Goal: Task Accomplishment & Management: Manage account settings

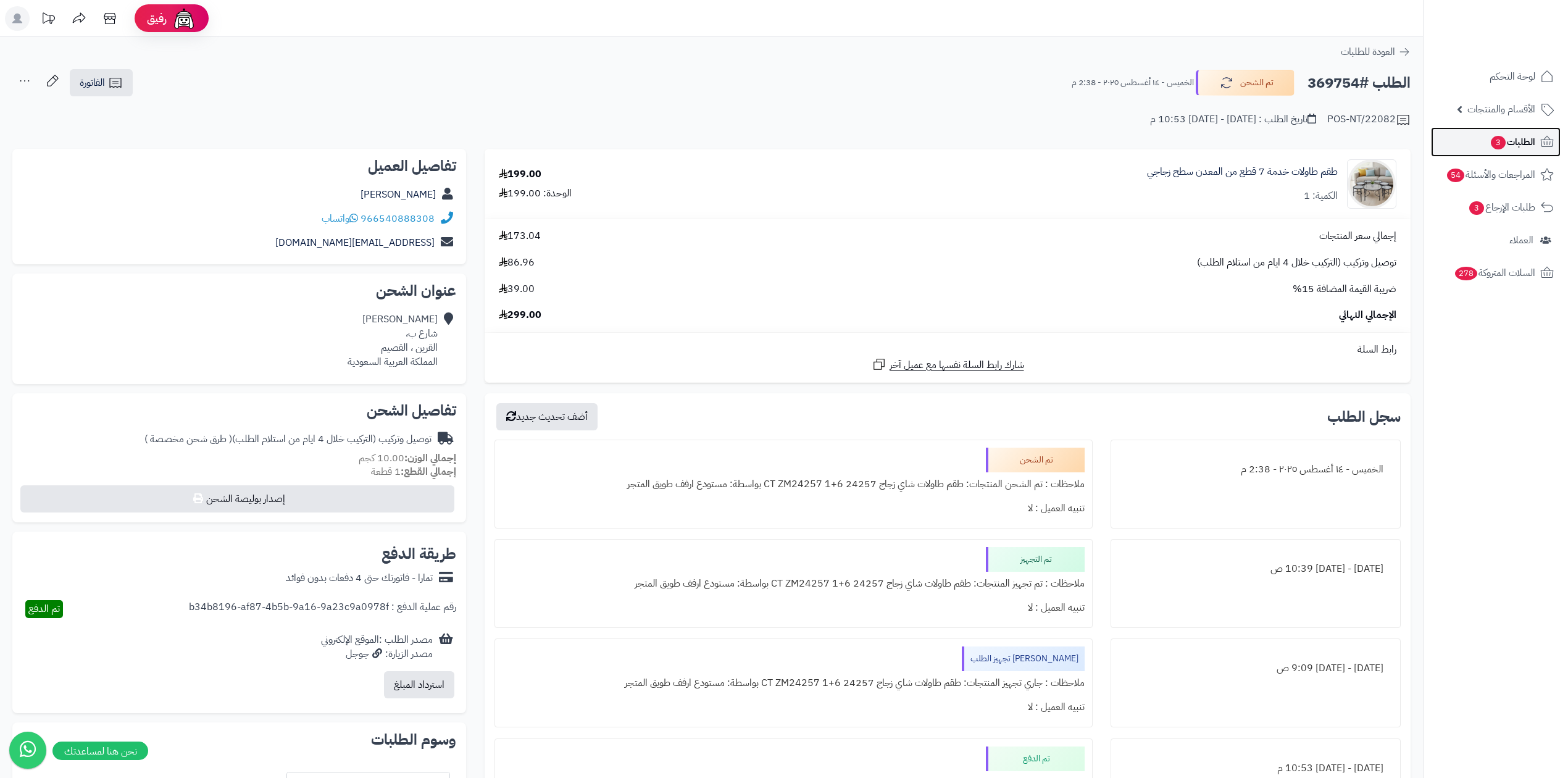
click at [1539, 137] on icon at bounding box center [1547, 142] width 15 height 15
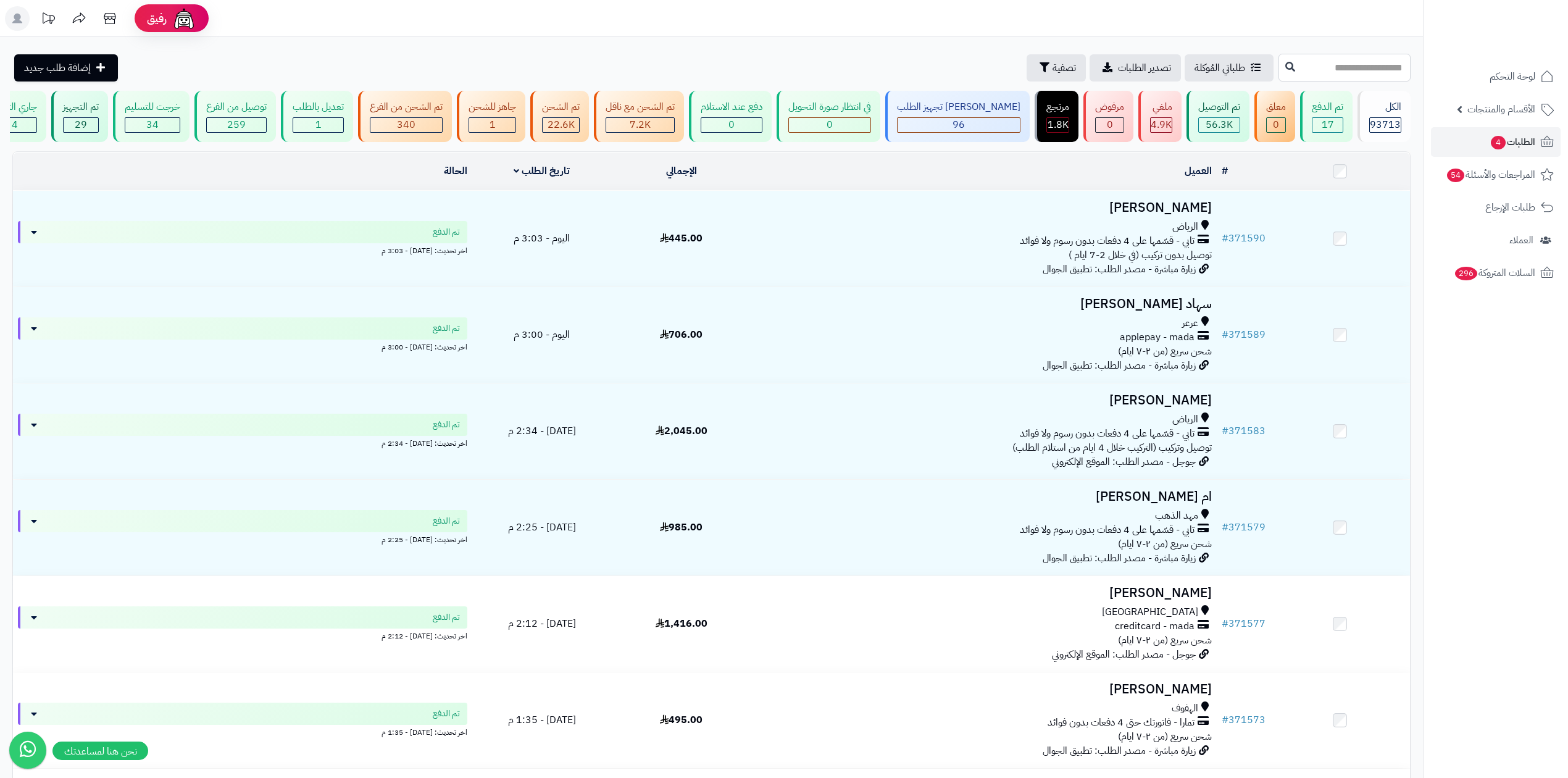
click at [1332, 60] on input "text" at bounding box center [1344, 67] width 132 height 28
type input "******"
click at [1281, 75] on button at bounding box center [1290, 67] width 19 height 24
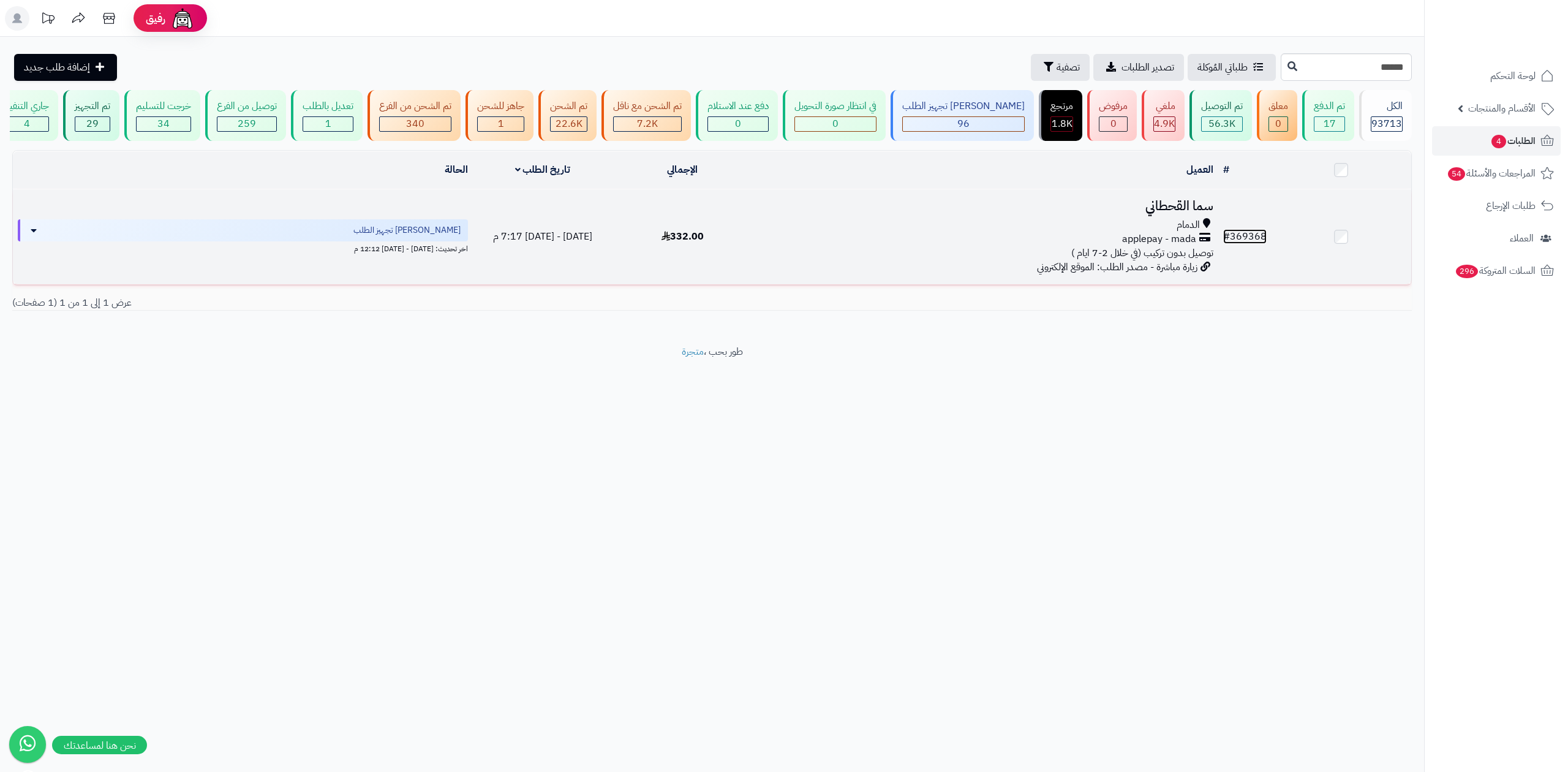
click at [1250, 234] on link "# 369368" at bounding box center [1245, 236] width 43 height 15
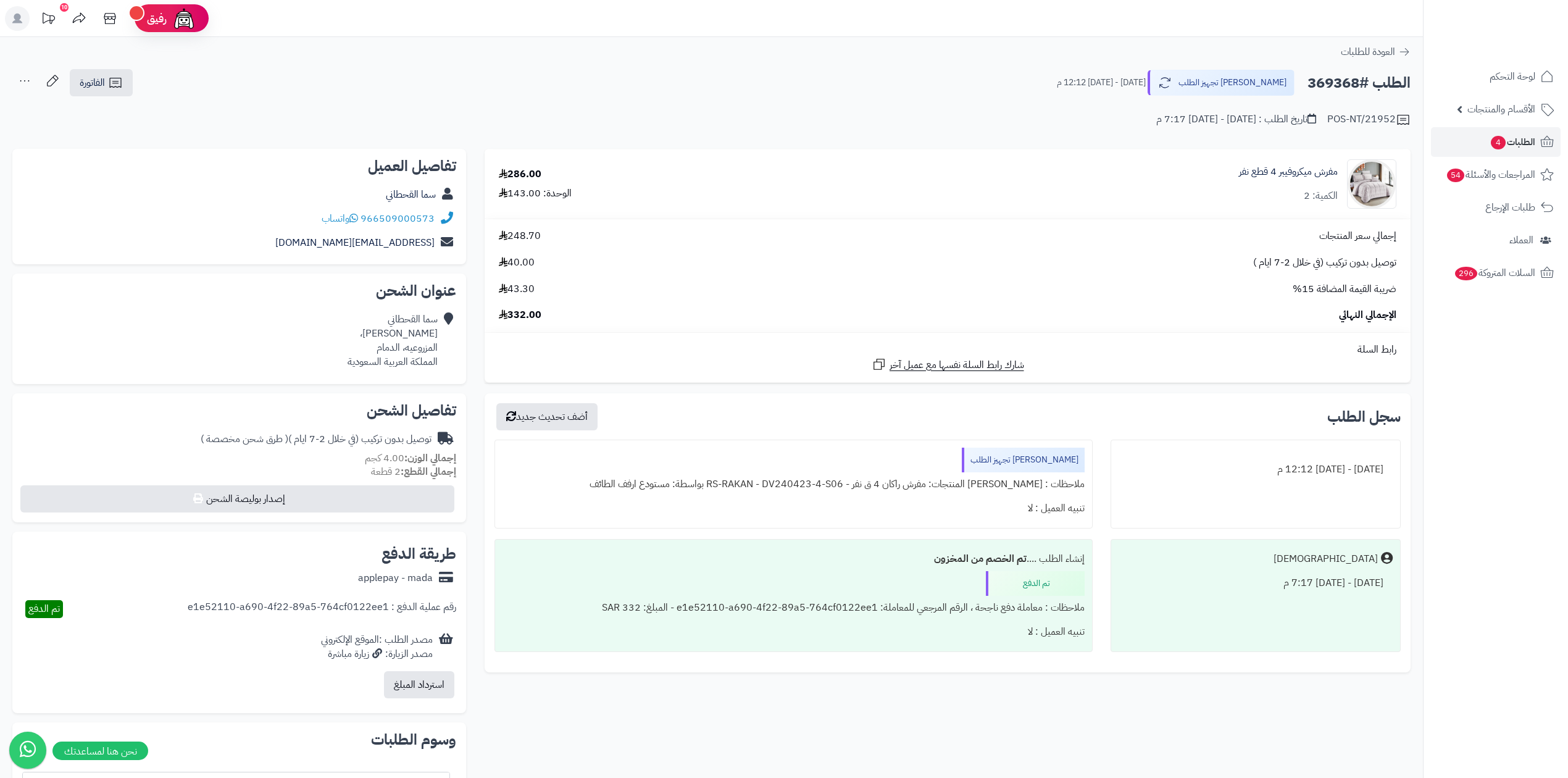
click at [1342, 87] on h2 "الطلب #369368" at bounding box center [1359, 82] width 103 height 25
copy h2 "369368"
drag, startPoint x: 1322, startPoint y: 92, endPoint x: 1366, endPoint y: 101, distance: 44.9
click at [1366, 101] on div "POS-NT/21952 تاريخ الطلب : الإثنين - ١١ أغسطس ٢٠٢٥ - 7:17 م" at bounding box center [711, 112] width 1398 height 29
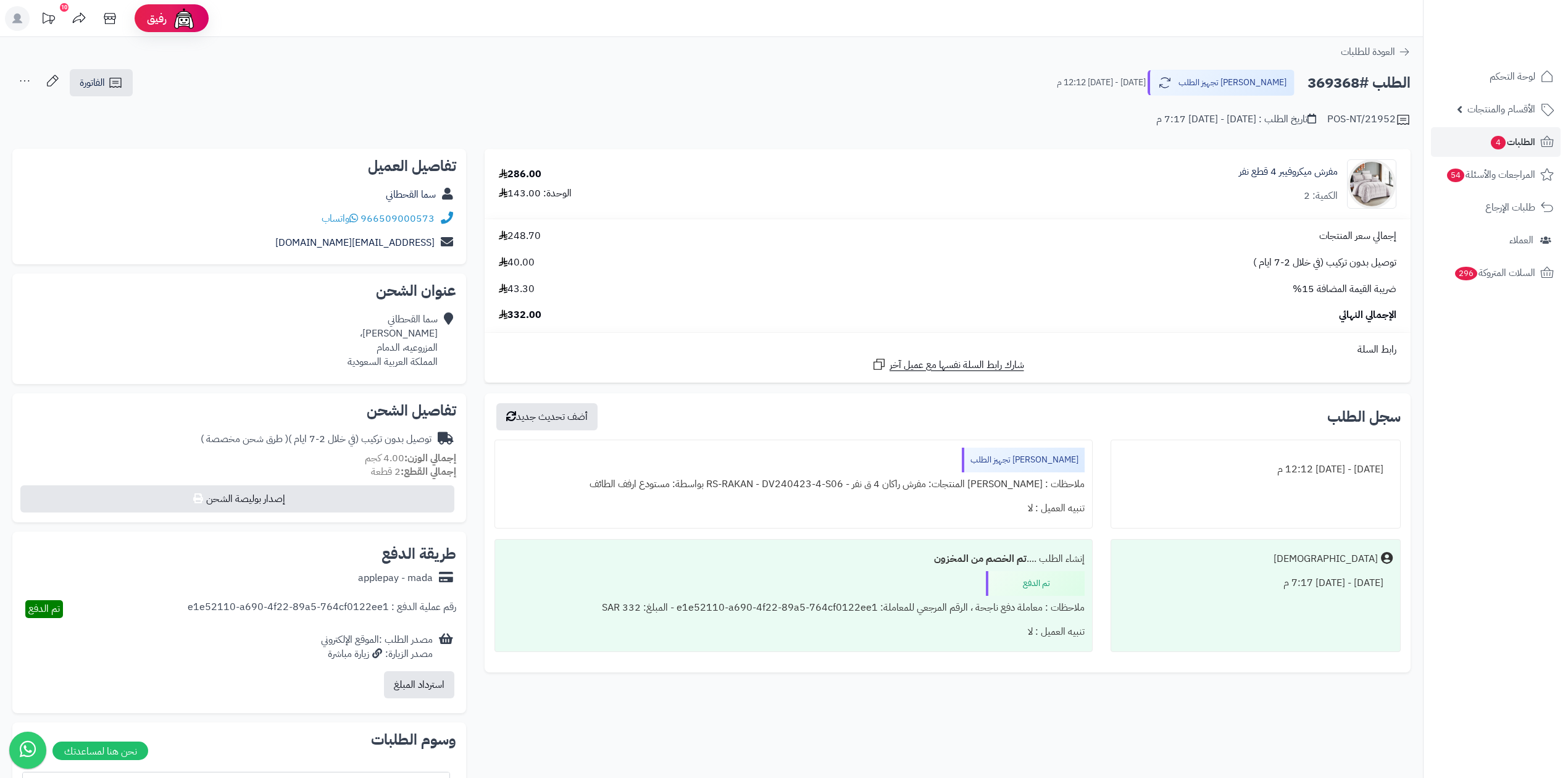
click at [1342, 78] on h2 "الطلب #369368" at bounding box center [1359, 82] width 103 height 25
click at [1341, 80] on h2 "الطلب #369368" at bounding box center [1359, 82] width 103 height 25
copy h2 "369368"
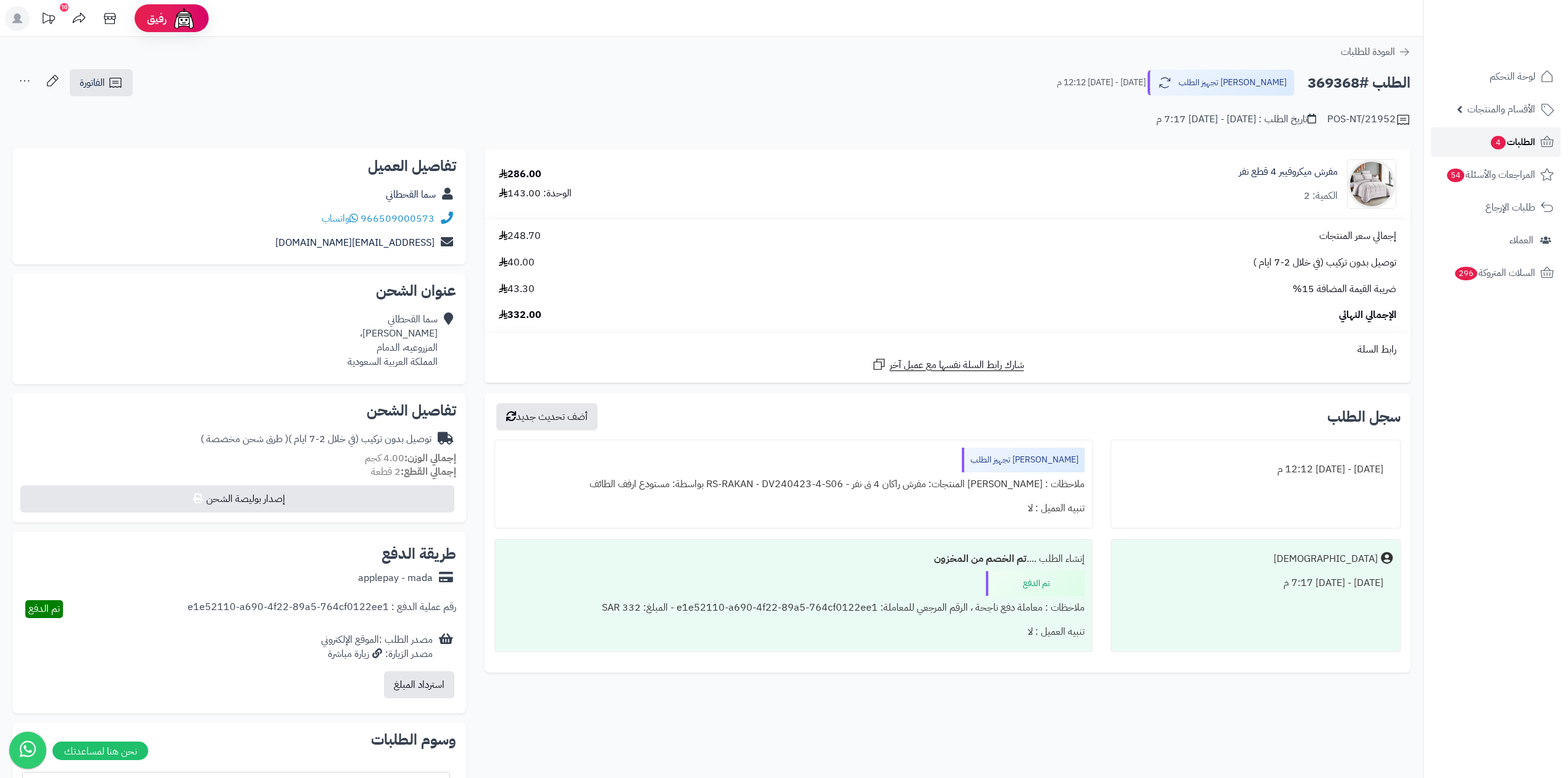
click at [1509, 143] on span "الطلبات 4" at bounding box center [1512, 142] width 46 height 17
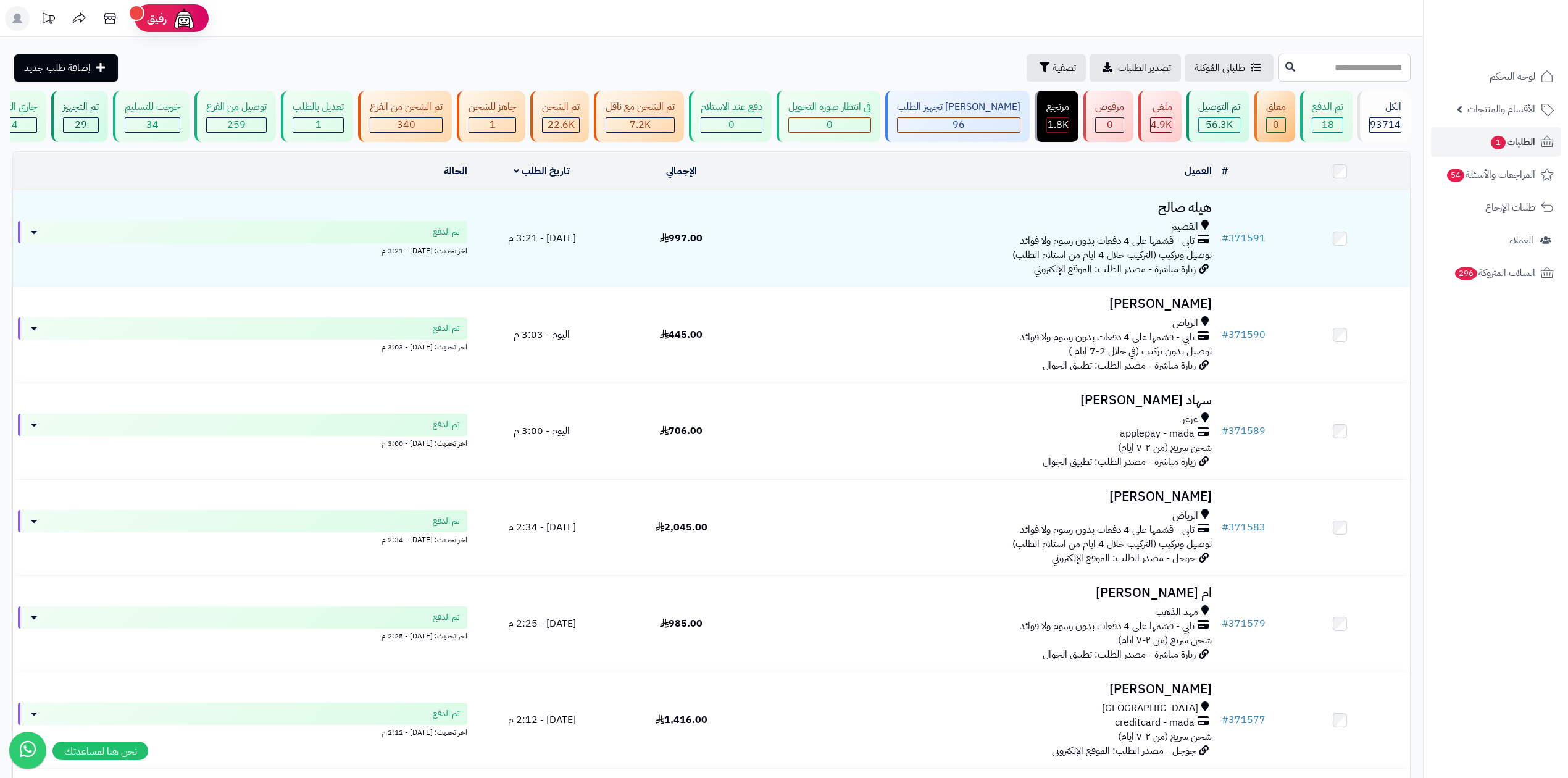
click at [1358, 67] on input "text" at bounding box center [1344, 67] width 132 height 28
paste input "******"
type input "******"
click at [1281, 69] on button at bounding box center [1290, 67] width 19 height 24
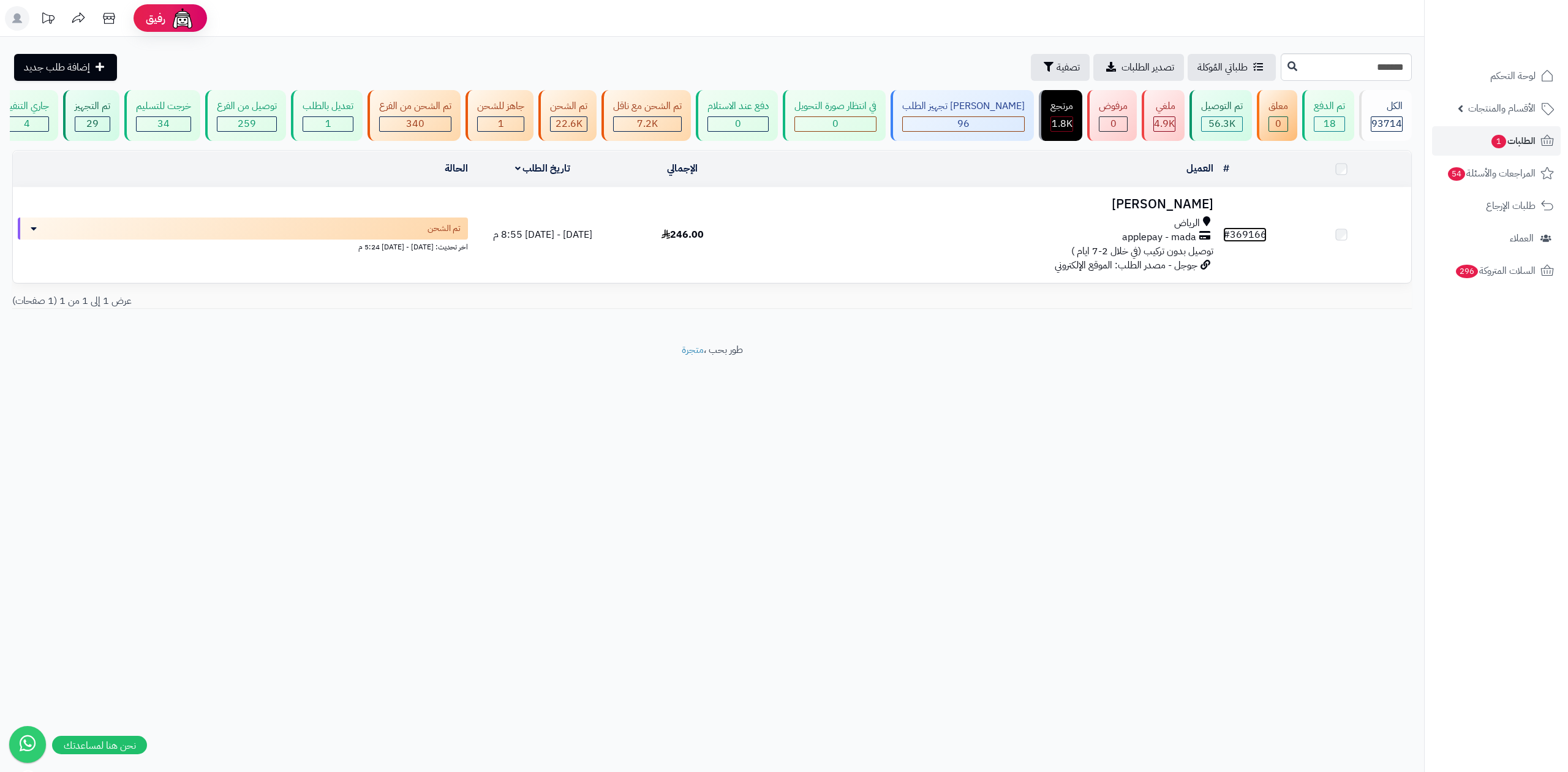
click at [1252, 237] on link "# 369166" at bounding box center [1245, 235] width 43 height 15
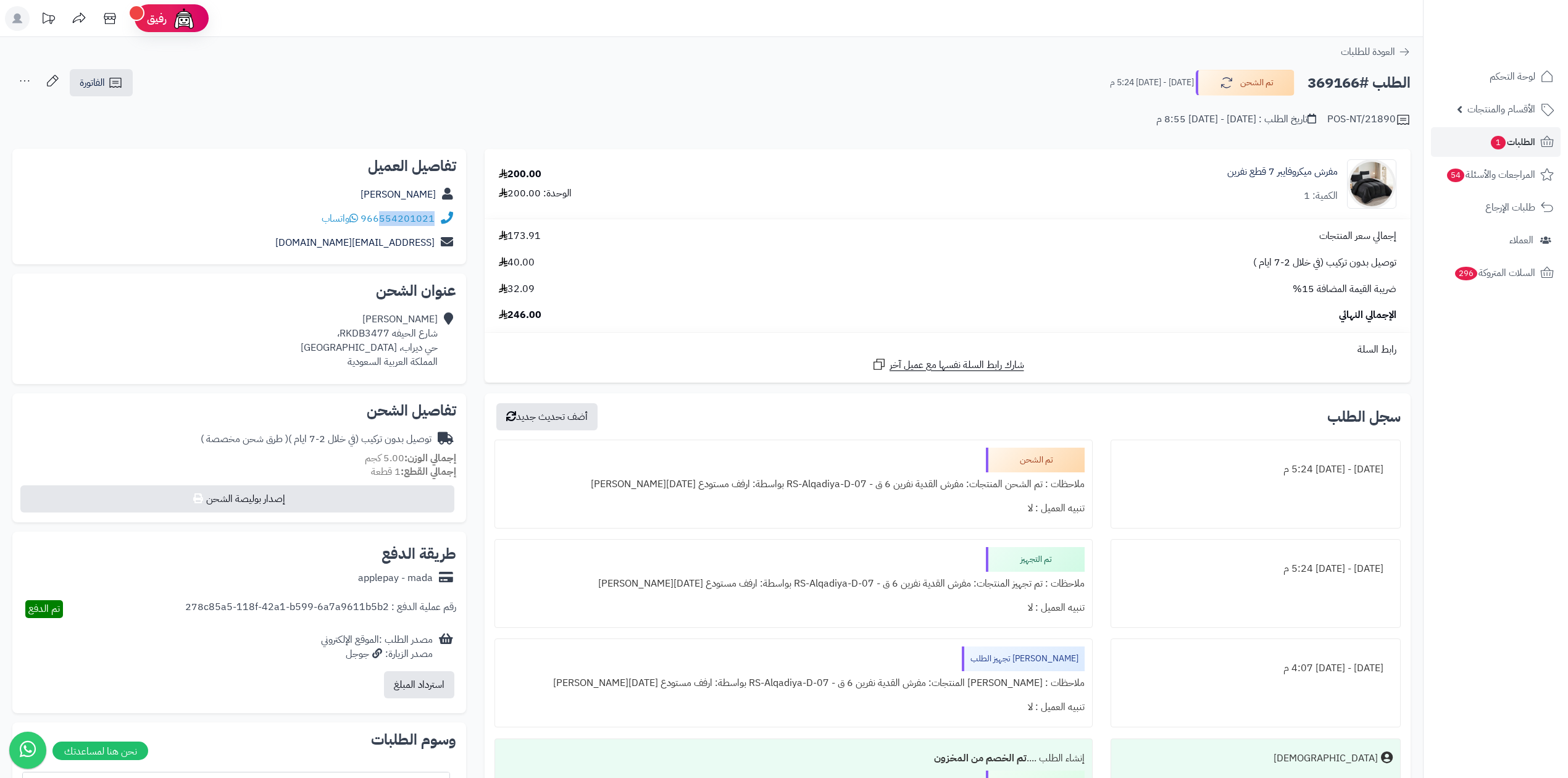
drag, startPoint x: 381, startPoint y: 228, endPoint x: 435, endPoint y: 228, distance: 54.0
click at [435, 228] on div "966554201021 واتساب" at bounding box center [239, 219] width 434 height 24
copy link "554201021"
